Goal: Task Accomplishment & Management: Complete application form

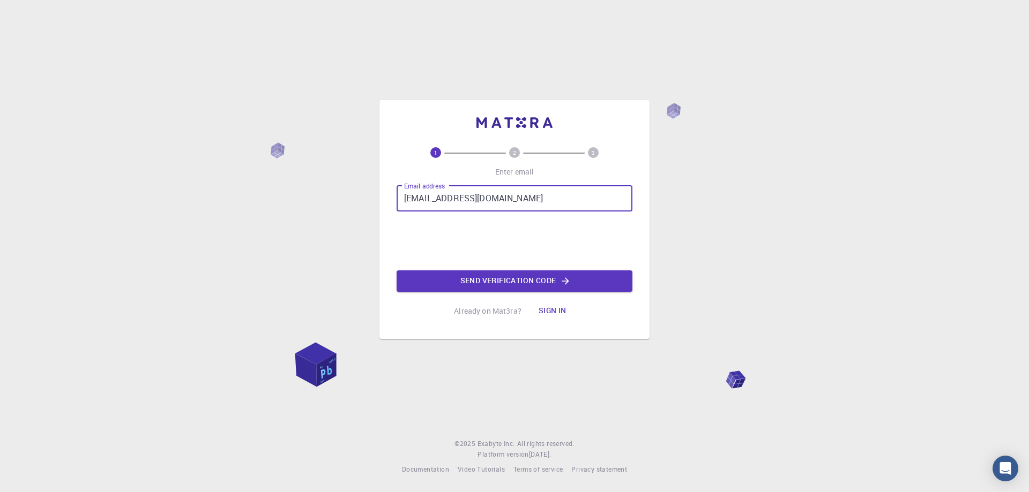
type input "[EMAIL_ADDRESS][DOMAIN_NAME]"
click at [493, 276] on button "Send verification code" at bounding box center [514, 281] width 236 height 21
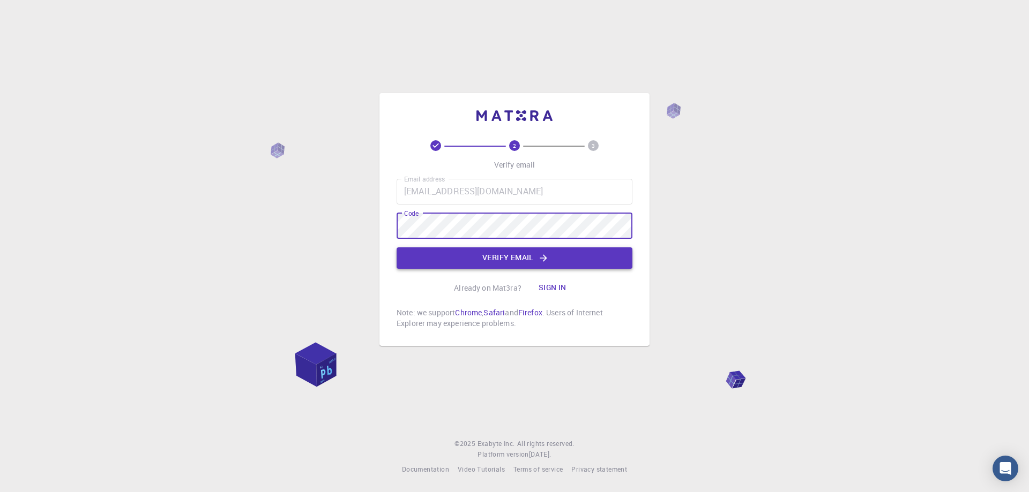
click at [524, 267] on button "Verify email" at bounding box center [514, 258] width 236 height 21
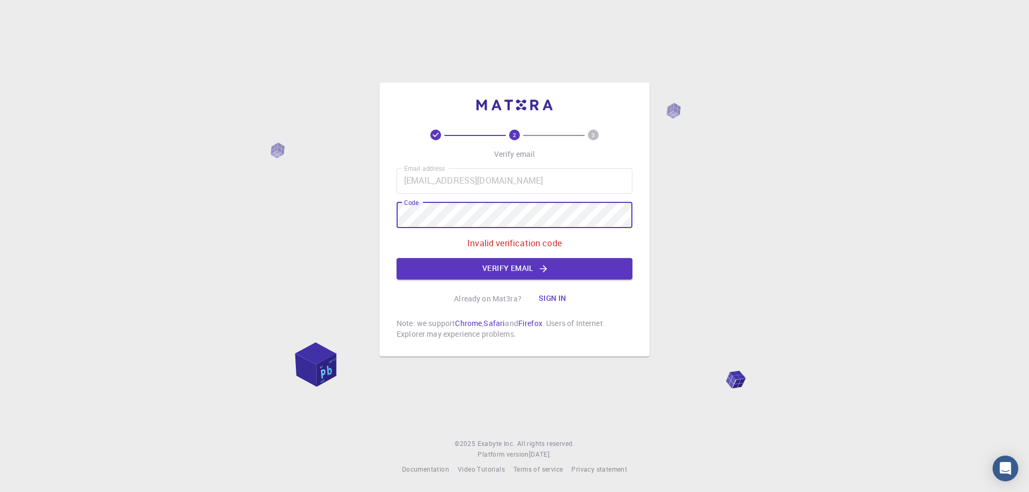
click at [353, 212] on div "2 3 Verify email Email address [EMAIL_ADDRESS][DOMAIN_NAME] Email address Code …" at bounding box center [514, 246] width 1029 height 492
click at [459, 275] on button "Verify email" at bounding box center [514, 268] width 236 height 21
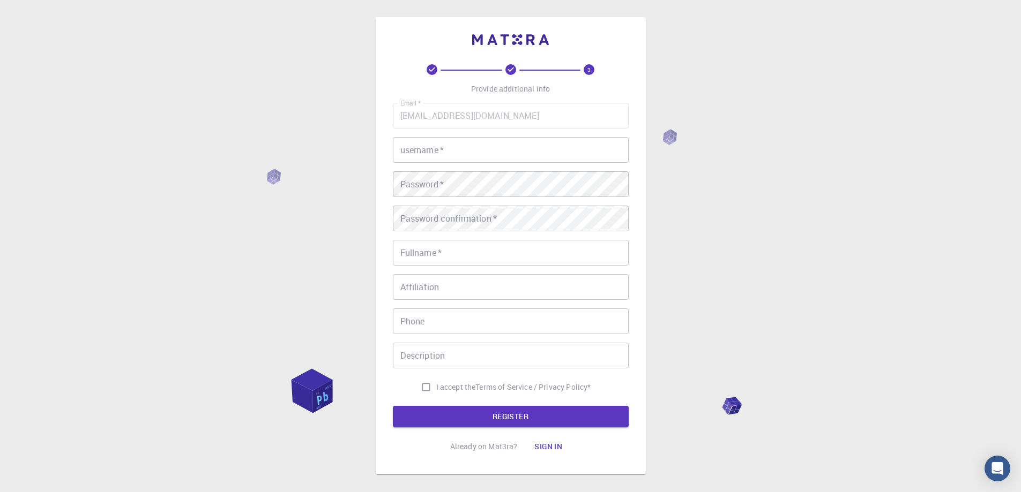
click at [465, 152] on input "username   *" at bounding box center [511, 150] width 236 height 26
type input "Lightning149"
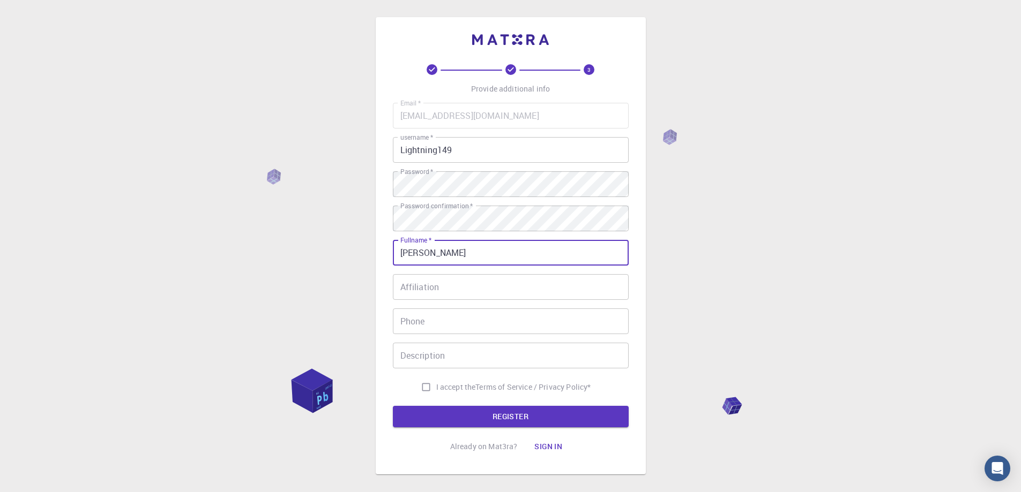
type input "[PERSON_NAME]"
click at [470, 380] on label "I accept the Terms of Service / Privacy Policy *" at bounding box center [503, 387] width 175 height 20
click at [436, 380] on input "I accept the Terms of Service / Privacy Policy *" at bounding box center [426, 387] width 20 height 20
checkbox input "true"
click at [456, 417] on button "REGISTER" at bounding box center [511, 416] width 236 height 21
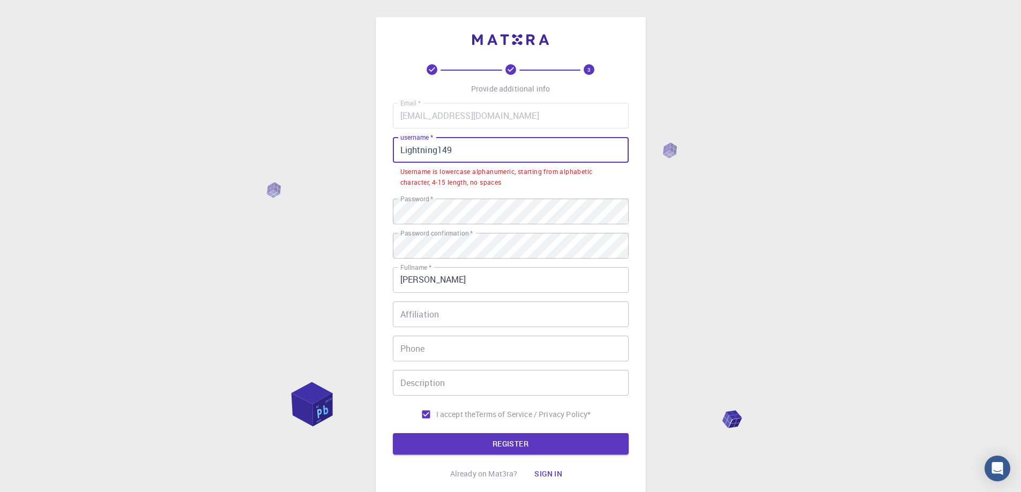
click at [468, 153] on input "Lightning149" at bounding box center [511, 150] width 236 height 26
drag, startPoint x: 403, startPoint y: 151, endPoint x: 373, endPoint y: 149, distance: 30.6
click at [373, 149] on div "3 Provide additional info Email   * [EMAIL_ADDRESS][DOMAIN_NAME] Email   * user…" at bounding box center [510, 286] width 1021 height 573
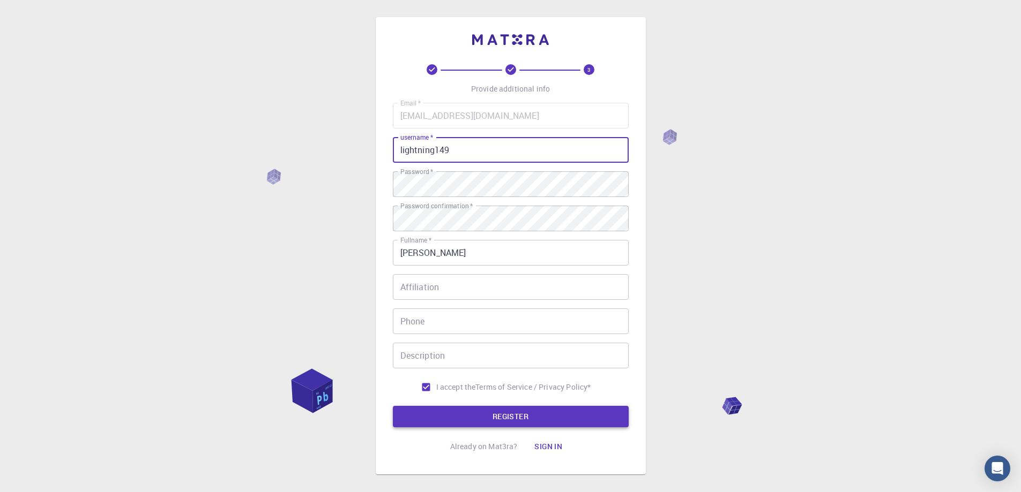
type input "lightning149"
click at [559, 417] on button "REGISTER" at bounding box center [511, 416] width 236 height 21
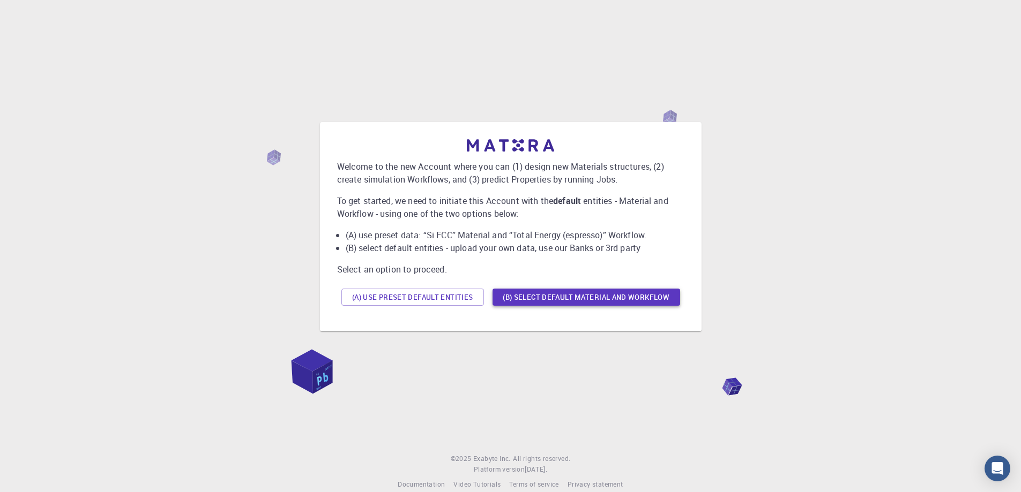
click at [508, 294] on button "(B) Select default material and workflow" at bounding box center [586, 297] width 188 height 17
